Goal: Task Accomplishment & Management: Use online tool/utility

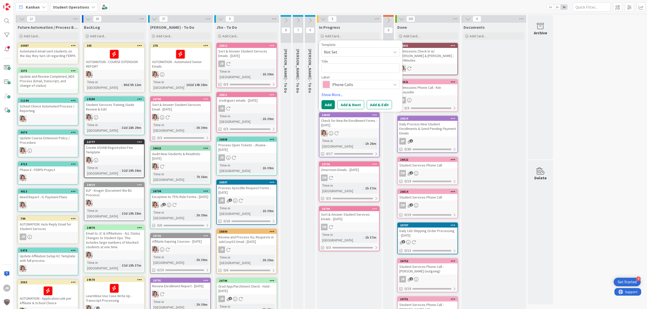
click at [359, 48] on span "Not Set" at bounding box center [360, 51] width 78 height 9
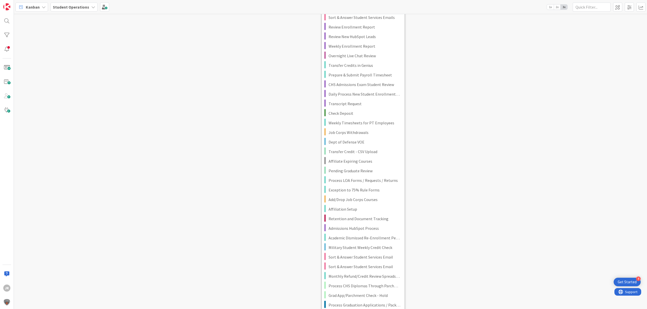
scroll to position [641, 0]
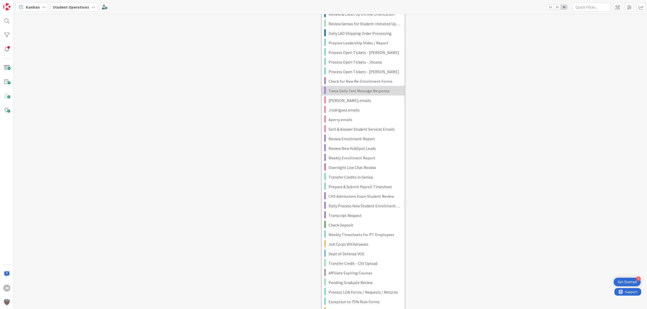
click at [381, 89] on span "Twice Daily Text Message Response" at bounding box center [364, 91] width 72 height 7
type textarea "x"
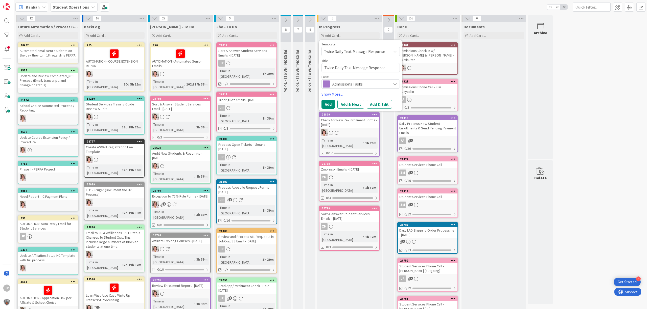
scroll to position [0, 0]
drag, startPoint x: 343, startPoint y: 67, endPoint x: 320, endPoint y: 68, distance: 22.8
click at [320, 68] on div "Template Twice Daily Text Message Response Not Set Student Services Phone Call …" at bounding box center [360, 75] width 83 height 71
type textarea "Text Message Response"
type textarea "x"
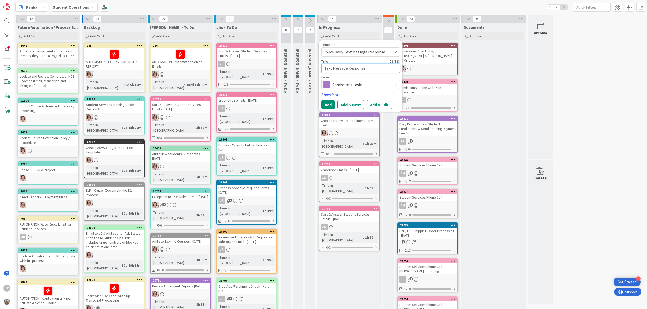
type textarea "Text Message Response"
click at [381, 82] on span "Admissions Tasks" at bounding box center [360, 84] width 56 height 7
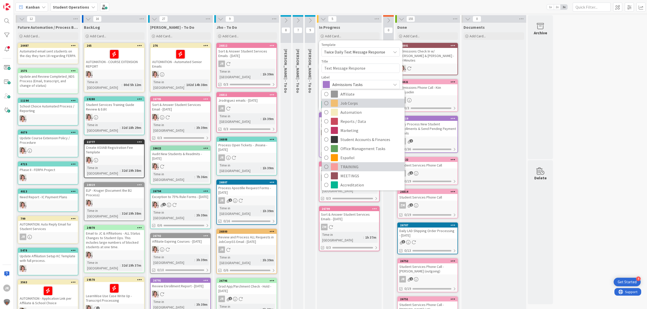
scroll to position [113, 0]
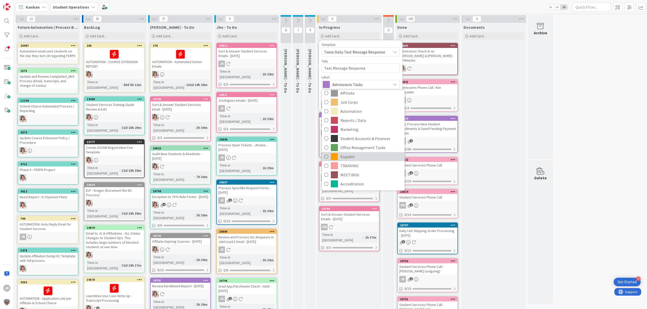
click at [358, 159] on span "Español" at bounding box center [371, 157] width 62 height 8
type textarea "x"
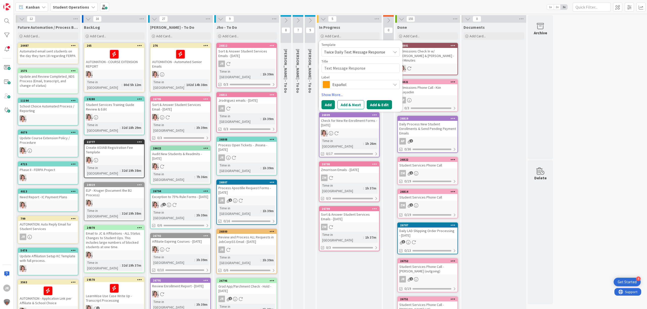
click at [374, 104] on button "Add & Edit" at bounding box center [378, 104] width 25 height 9
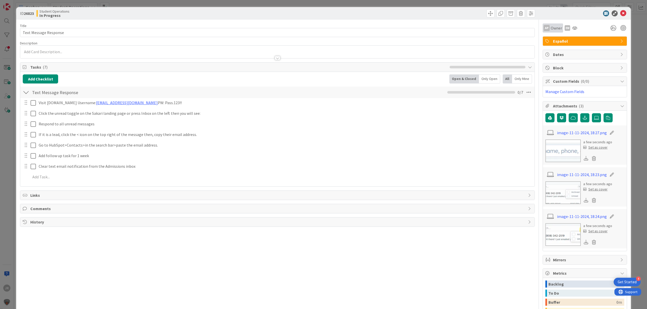
click at [550, 28] on span "Owner" at bounding box center [555, 28] width 11 height 6
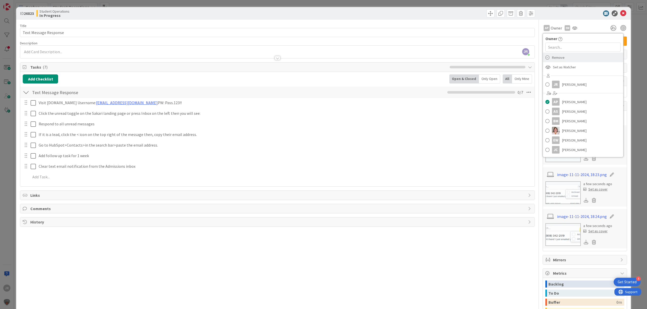
click at [555, 59] on span "Remove" at bounding box center [558, 58] width 13 height 8
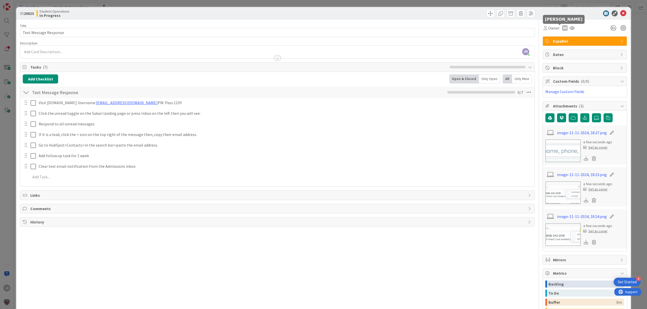
click at [562, 29] on div "EW" at bounding box center [565, 28] width 6 height 6
click at [553, 38] on link "Remove" at bounding box center [547, 38] width 40 height 8
click at [550, 27] on span "Owner" at bounding box center [553, 28] width 11 height 6
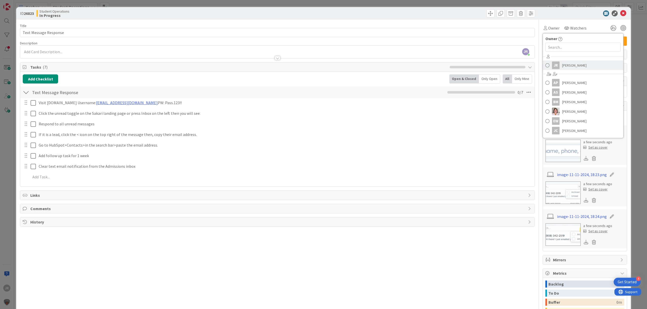
click at [553, 67] on div "JR" at bounding box center [556, 66] width 8 height 8
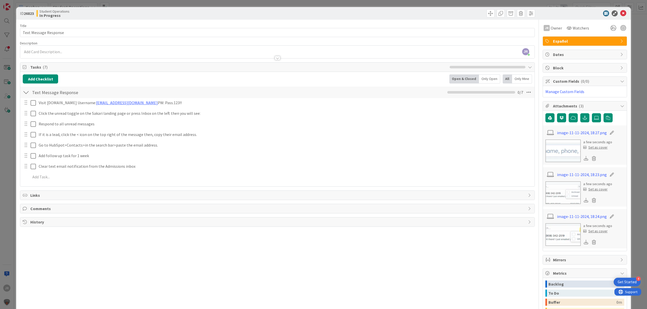
click at [339, 3] on div "ID 26823 Student Operations In Progress Title 22 / 128 Text Message Response De…" at bounding box center [323, 154] width 647 height 309
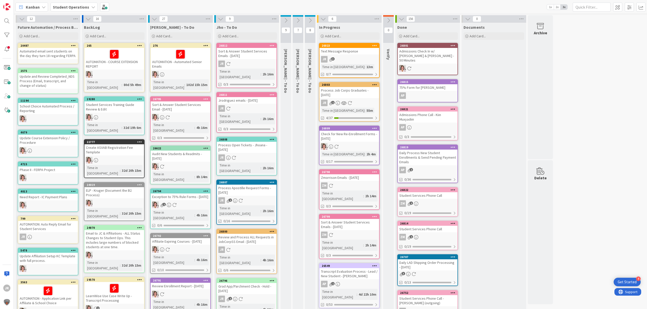
scroll to position [34, 0]
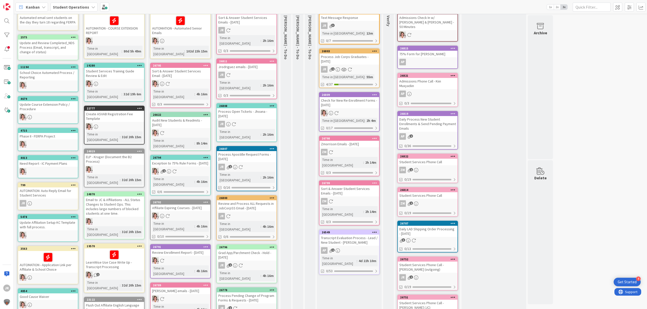
click at [256, 293] on div "Process Pending Change of Program Forms & Requests - [DATE]" at bounding box center [247, 298] width 60 height 11
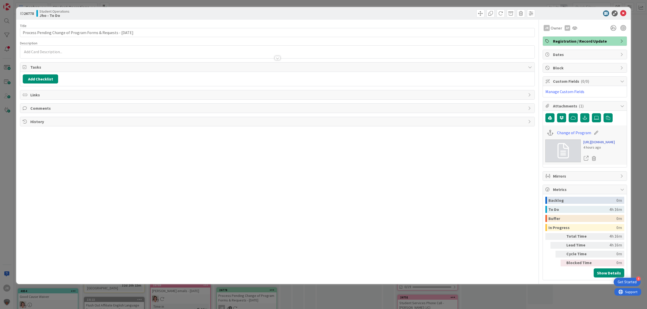
click at [583, 145] on link "[URL][DOMAIN_NAME]" at bounding box center [599, 142] width 32 height 5
click at [305, 4] on div "ID 26778 Student Operations Jho - To Do Title 63 / 128 Process Pending Change o…" at bounding box center [323, 154] width 647 height 309
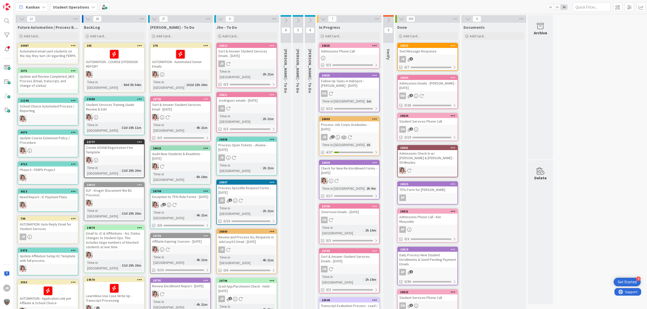
click at [423, 50] on div "Text Message Response" at bounding box center [428, 51] width 60 height 7
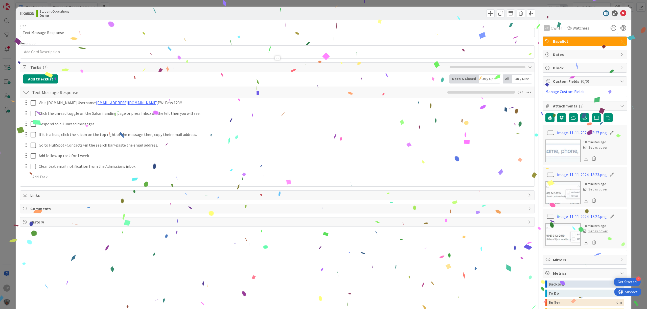
click at [117, 53] on div at bounding box center [277, 55] width 514 height 5
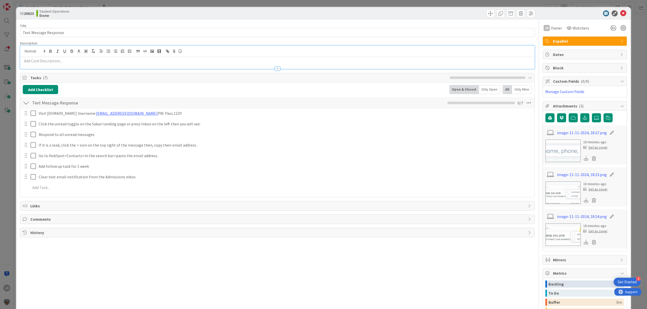
click at [100, 60] on p at bounding box center [277, 61] width 509 height 6
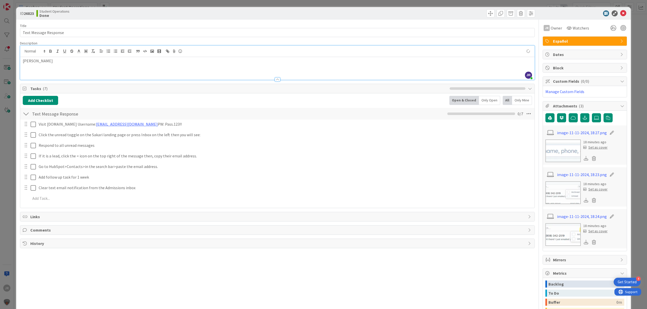
click at [399, 5] on div "ID 26823 Student Operations Done Title 22 / 128 Text Message Response Descripti…" at bounding box center [323, 154] width 647 height 309
